Goal: Task Accomplishment & Management: Use online tool/utility

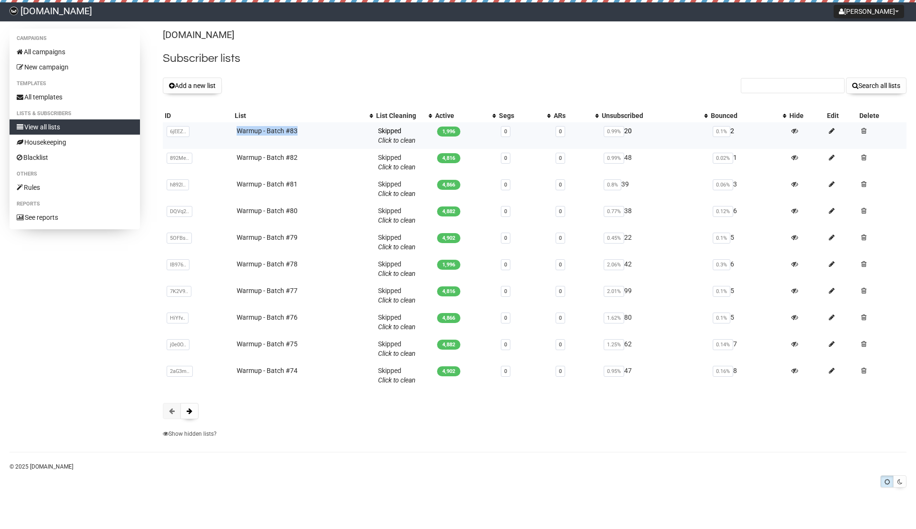
drag, startPoint x: 231, startPoint y: 130, endPoint x: 307, endPoint y: 130, distance: 75.7
click at [307, 130] on tr "6jEEZ.. 6jEEZZcoTILJ5bG8926hUHSQ Warmup - Batch #83 Skipped You can be flagged …" at bounding box center [535, 135] width 744 height 27
copy tr "6jEEZZcoTILJ5bG8926hUHSQ Warmup - Batch #83"
click at [201, 82] on button "Add a new list" at bounding box center [192, 86] width 59 height 16
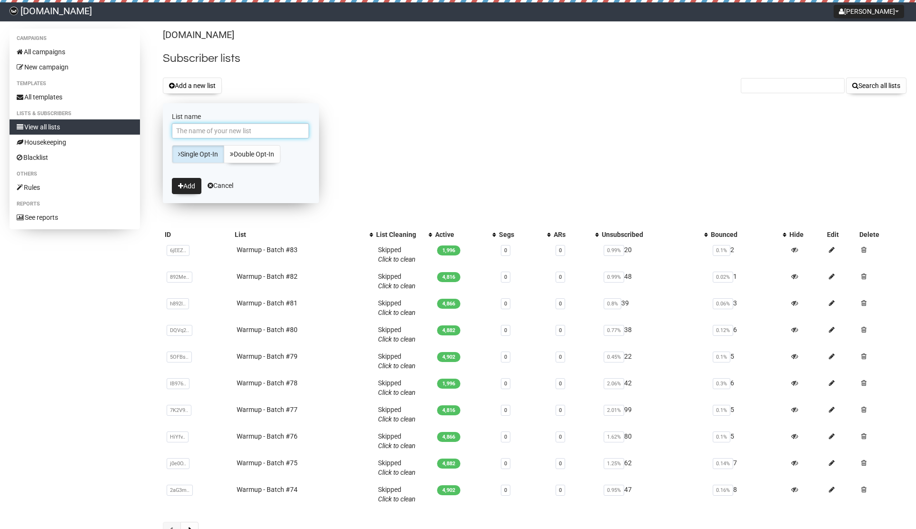
paste input "Warmup - Batch #83"
drag, startPoint x: 190, startPoint y: 132, endPoint x: 171, endPoint y: 130, distance: 19.1
click at [151, 129] on div "Campaigns All campaigns New campaign Templates All templates Lists & subscriber…" at bounding box center [458, 296] width 897 height 534
drag, startPoint x: 234, startPoint y: 131, endPoint x: 239, endPoint y: 132, distance: 4.9
click at [239, 132] on input "Warmup - Batch #83" at bounding box center [240, 130] width 137 height 15
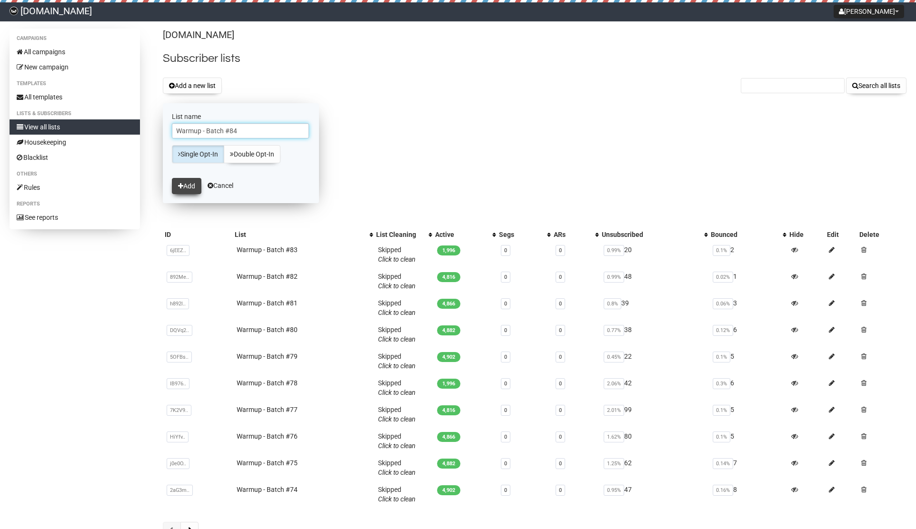
type input "Warmup - Batch #84"
click at [190, 188] on button "Add" at bounding box center [187, 186] width 30 height 16
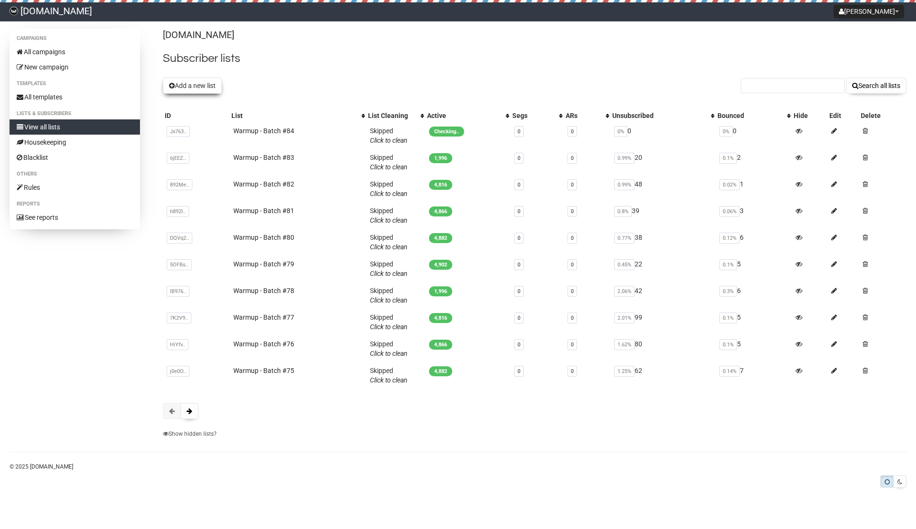
click at [203, 81] on button "Add a new list" at bounding box center [192, 86] width 59 height 16
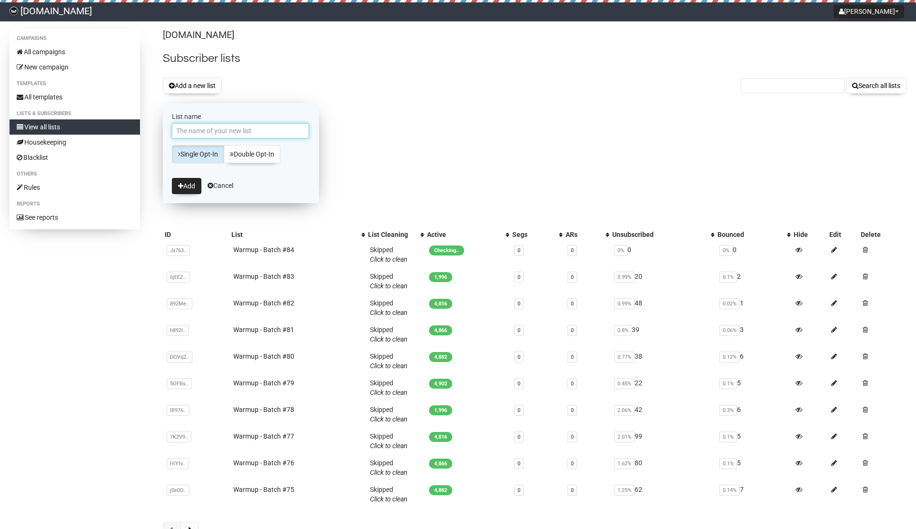
paste input "Warmup - Batch #83"
drag, startPoint x: 189, startPoint y: 131, endPoint x: 170, endPoint y: 129, distance: 19.2
click at [159, 131] on div "Campaigns All campaigns New campaign Templates All templates Lists & subscriber…" at bounding box center [458, 296] width 897 height 534
drag, startPoint x: 231, startPoint y: 131, endPoint x: 242, endPoint y: 131, distance: 11.0
click at [242, 131] on input "Warmup - Batch #83" at bounding box center [240, 130] width 137 height 15
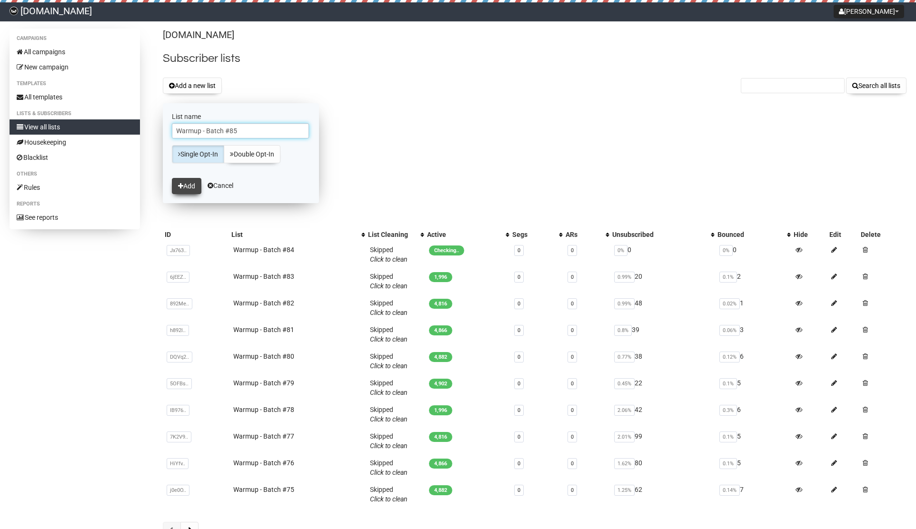
type input "Warmup - Batch #85"
click at [186, 180] on button "Add" at bounding box center [187, 186] width 30 height 16
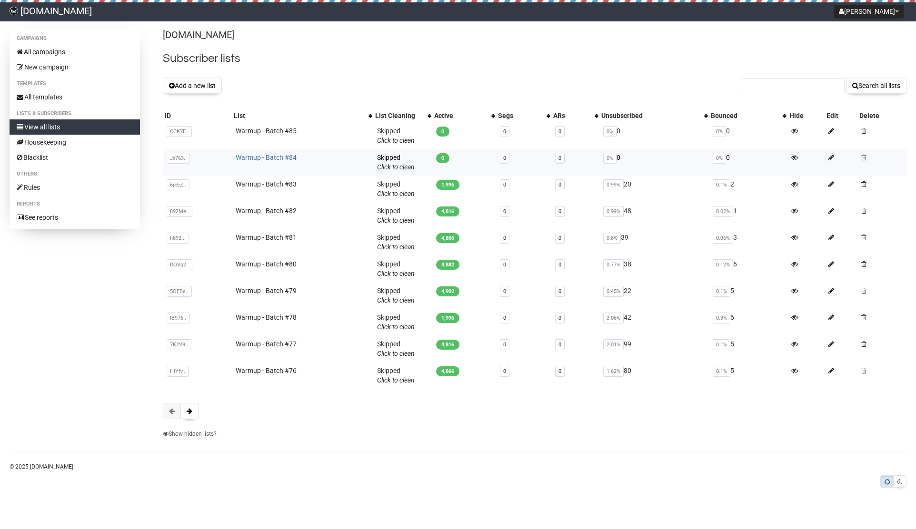
click at [271, 158] on link "Warmup - Batch #84" at bounding box center [266, 158] width 61 height 8
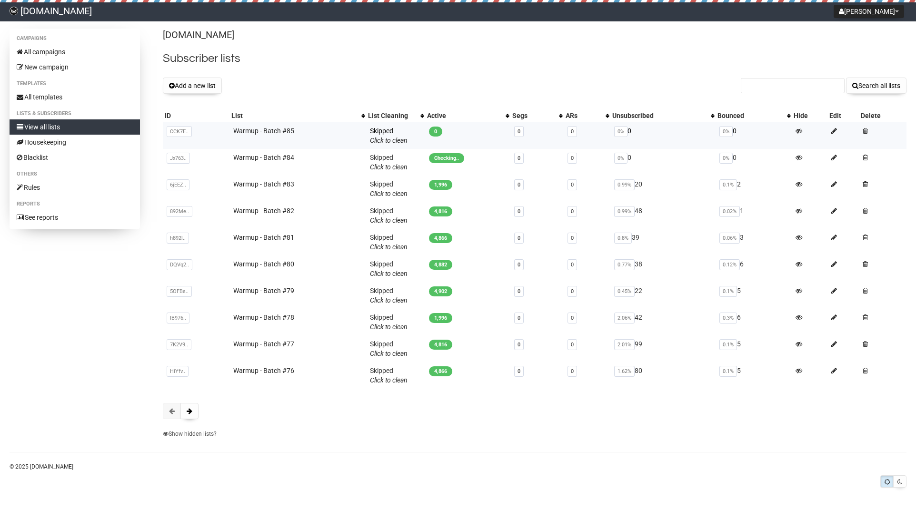
click at [273, 126] on td "Warmup - Batch #85" at bounding box center [297, 135] width 137 height 27
click at [261, 132] on link "Warmup - Batch #85" at bounding box center [263, 131] width 61 height 8
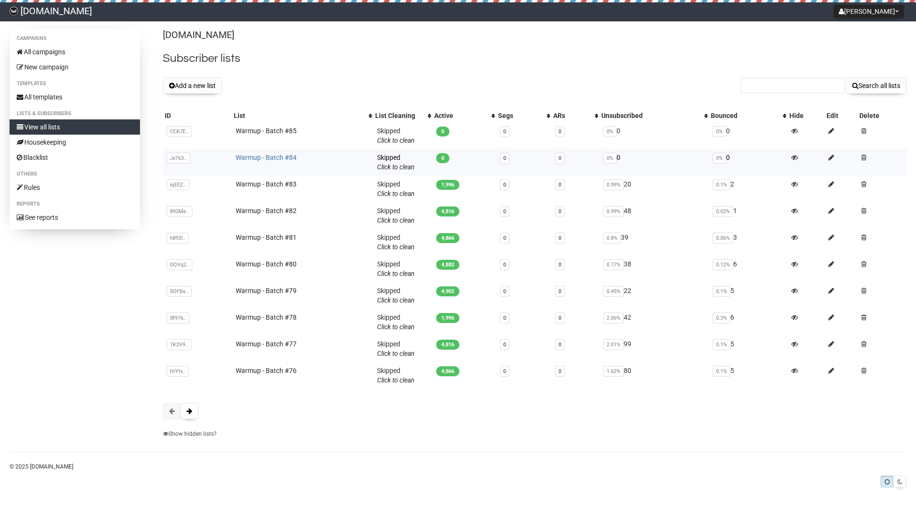
click at [276, 156] on link "Warmup - Batch #84" at bounding box center [266, 158] width 61 height 8
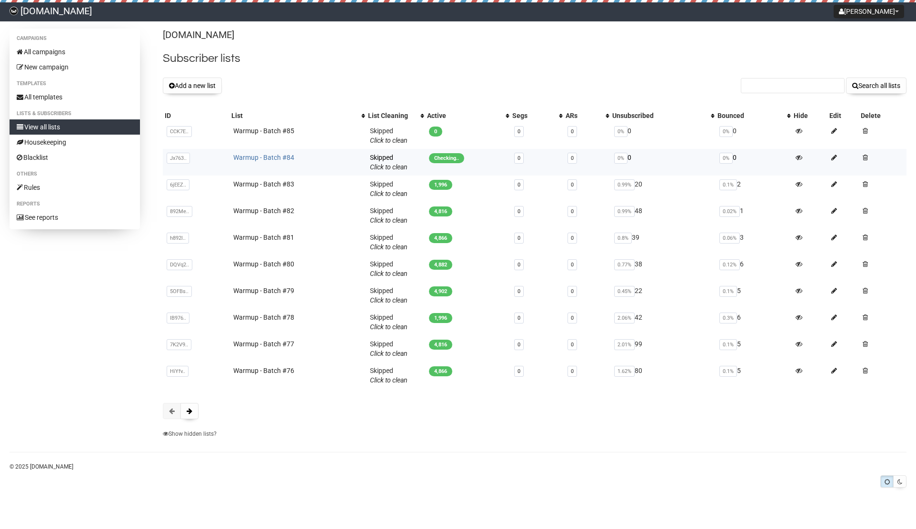
click at [255, 157] on link "Warmup - Batch #84" at bounding box center [263, 158] width 61 height 8
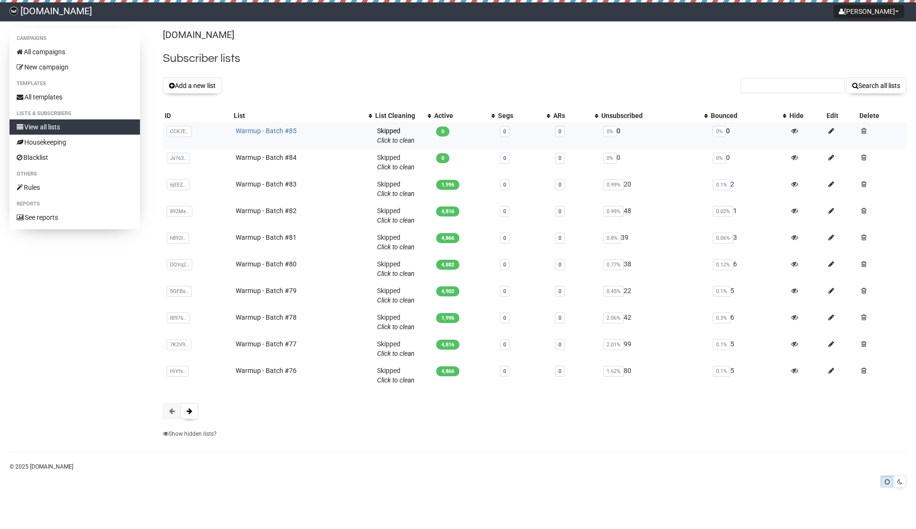
click at [282, 131] on link "Warmup - Batch #85" at bounding box center [266, 131] width 61 height 8
click at [285, 157] on link "Warmup - Batch #84" at bounding box center [266, 158] width 61 height 8
click at [270, 132] on link "Warmup - Batch #85" at bounding box center [266, 131] width 61 height 8
click at [209, 88] on button "Add a new list" at bounding box center [192, 86] width 59 height 16
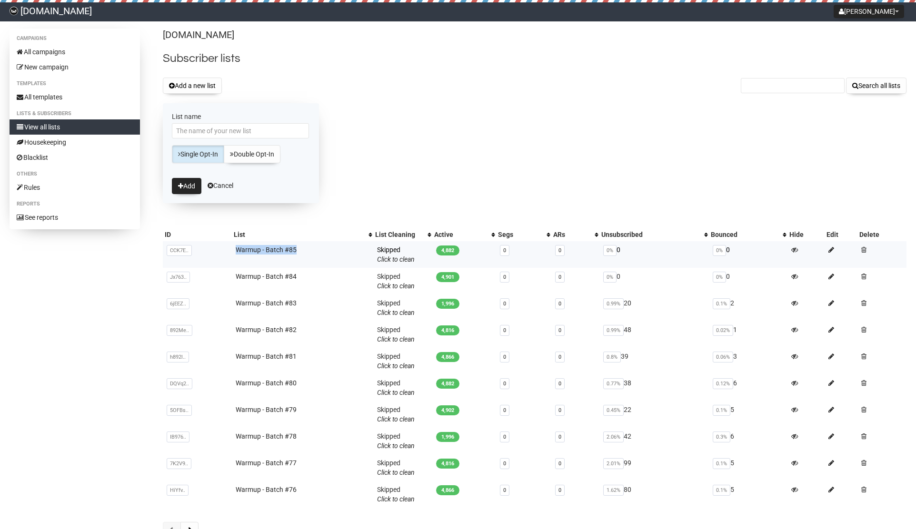
drag, startPoint x: 234, startPoint y: 249, endPoint x: 304, endPoint y: 249, distance: 69.5
click at [304, 249] on td "Warmup - Batch #85" at bounding box center [303, 254] width 142 height 27
copy link "Warmup - Batch #85"
click at [191, 136] on input "List name" at bounding box center [240, 130] width 137 height 15
paste input "Warmup - Batch #85"
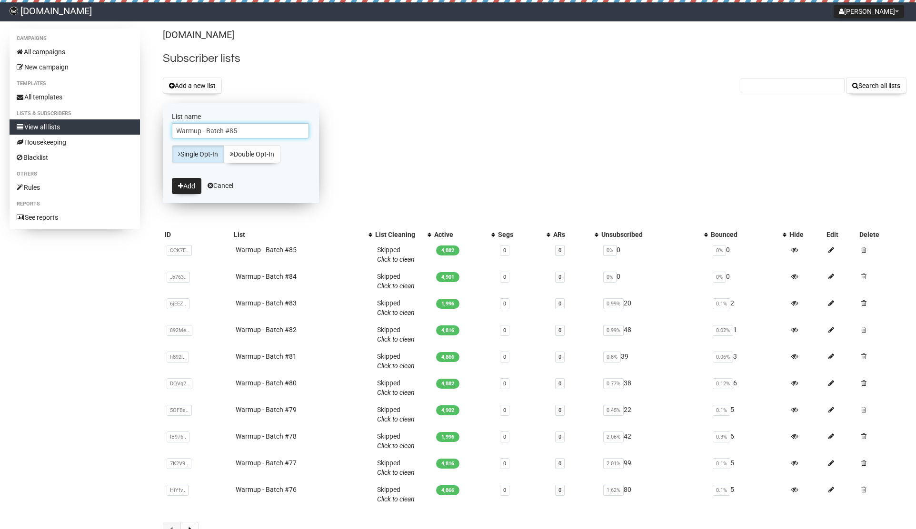
drag, startPoint x: 236, startPoint y: 132, endPoint x: 246, endPoint y: 132, distance: 10.5
click at [246, 132] on input "Warmup - Batch #85" at bounding box center [240, 130] width 137 height 15
type input "Warmup - Batch #86"
click at [187, 189] on button "Add" at bounding box center [187, 186] width 30 height 16
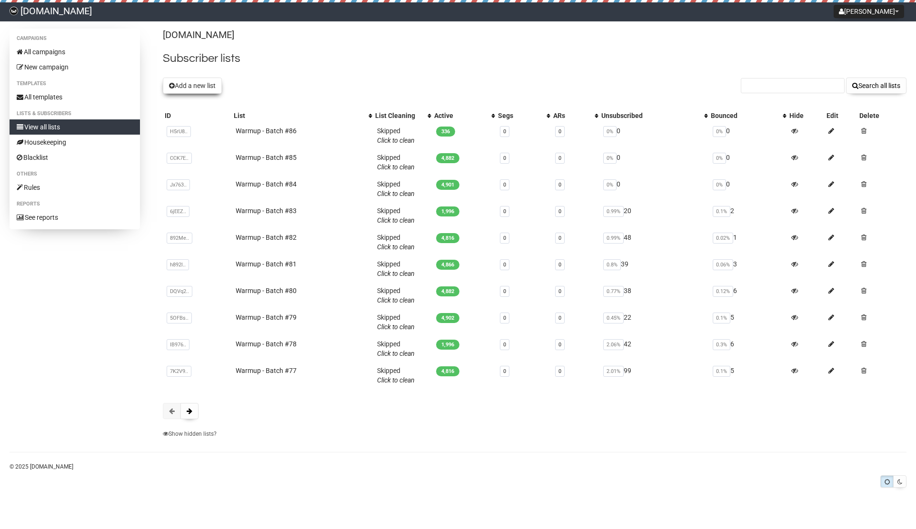
click at [184, 87] on button "Add a new list" at bounding box center [192, 86] width 59 height 16
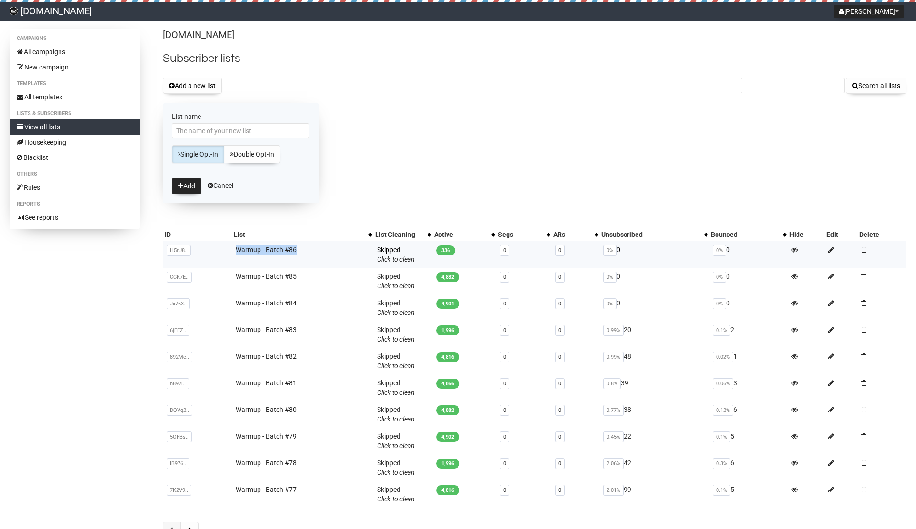
drag, startPoint x: 231, startPoint y: 248, endPoint x: 316, endPoint y: 248, distance: 84.7
click at [316, 248] on tr "H5rU8.. H5rU86d4TvJvkYFqVEvw3Q Warmup - Batch #86 Skipped You can be flagged fo…" at bounding box center [535, 254] width 744 height 27
copy tr "H5rU86d4TvJvkYFqVEvw3Q Warmup - Batch #86"
click at [189, 133] on input "List name" at bounding box center [240, 130] width 137 height 15
paste input "Warmup - Batch #86"
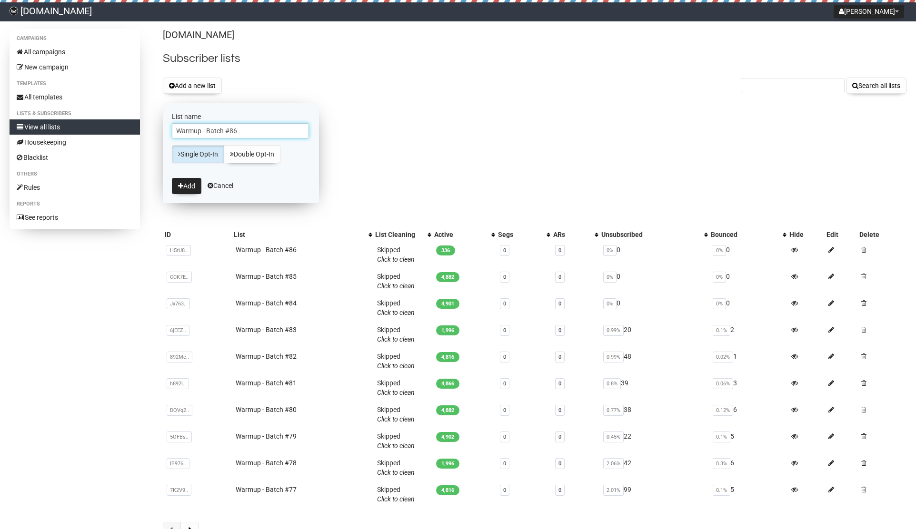
drag, startPoint x: 247, startPoint y: 132, endPoint x: 258, endPoint y: 132, distance: 11.0
click at [258, 132] on input "Warmup - Batch #86" at bounding box center [240, 130] width 137 height 15
drag, startPoint x: 191, startPoint y: 130, endPoint x: 134, endPoint y: 127, distance: 56.7
click at [135, 128] on div "Campaigns All campaigns New campaign Templates All templates Lists & subscriber…" at bounding box center [458, 296] width 897 height 534
type input "Warmup - Batch #87"
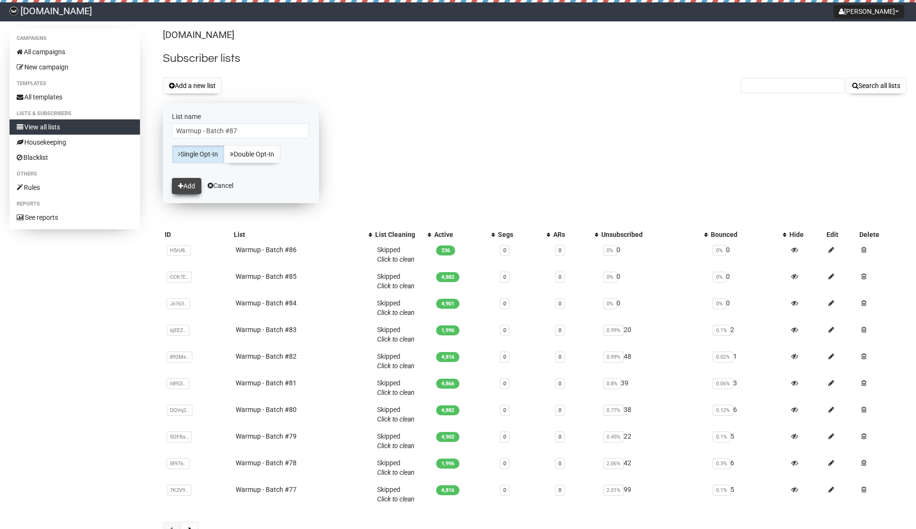
click at [183, 187] on button "Add" at bounding box center [187, 186] width 30 height 16
